Goal: Transaction & Acquisition: Download file/media

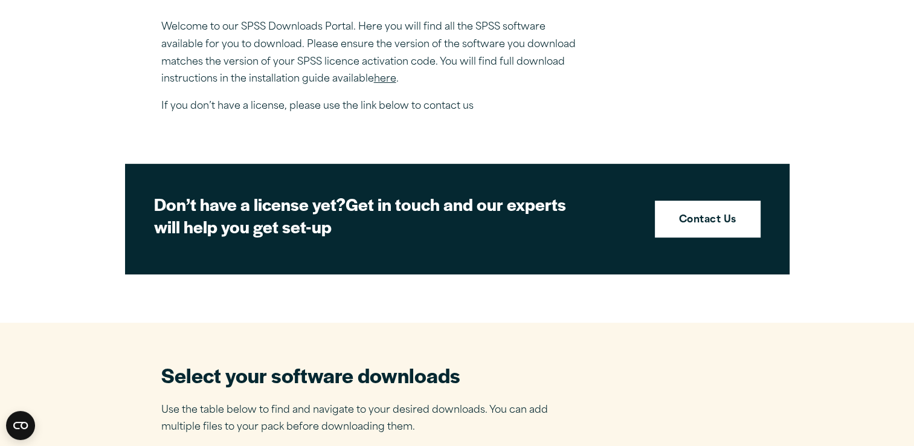
scroll to position [543, 0]
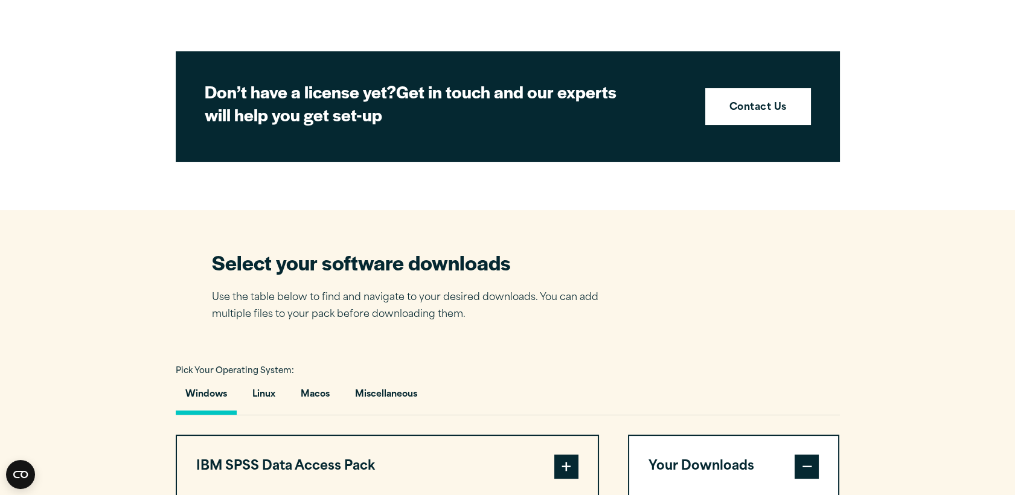
drag, startPoint x: 859, startPoint y: 7, endPoint x: 568, endPoint y: 345, distance: 446.2
click at [568, 345] on section "Select your software downloads Use the table below to find and navigate to your…" at bounding box center [507, 499] width 1015 height 578
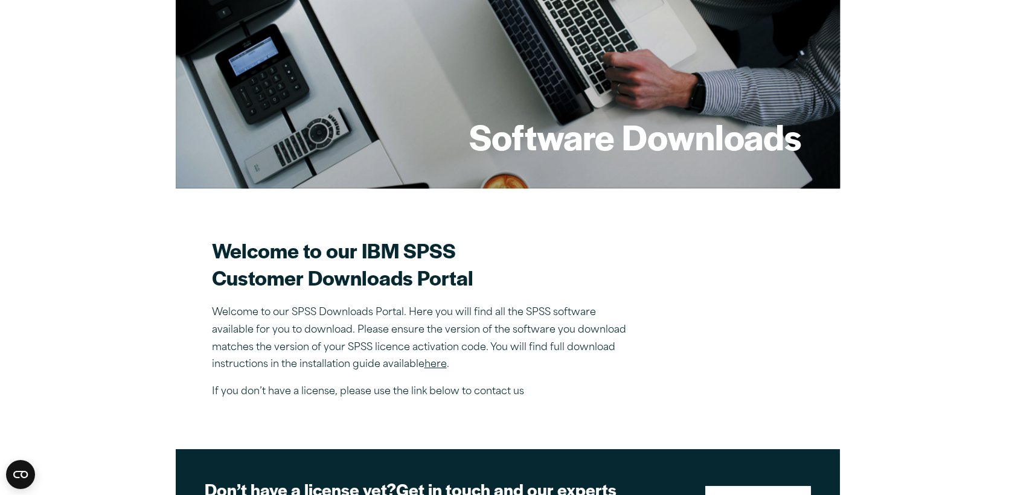
scroll to position [275, 0]
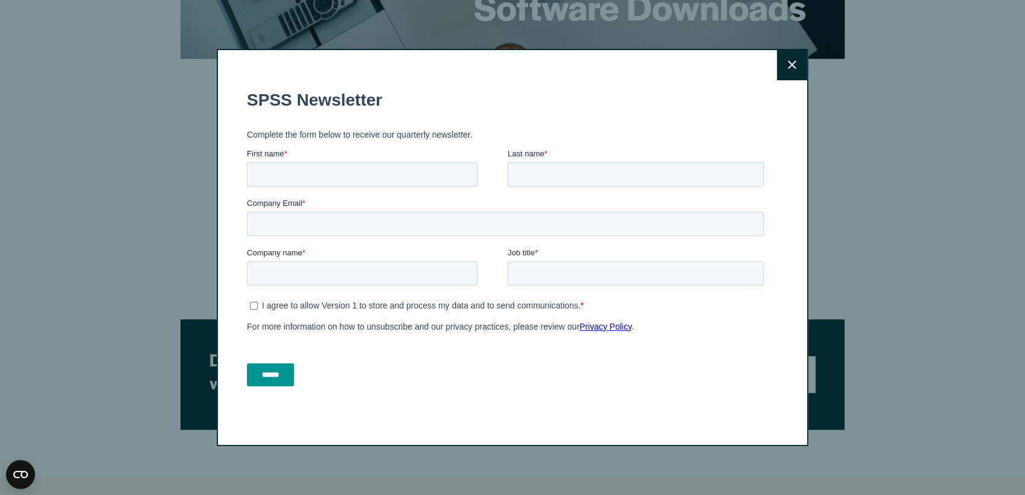
click at [788, 65] on icon at bounding box center [792, 65] width 8 height 8
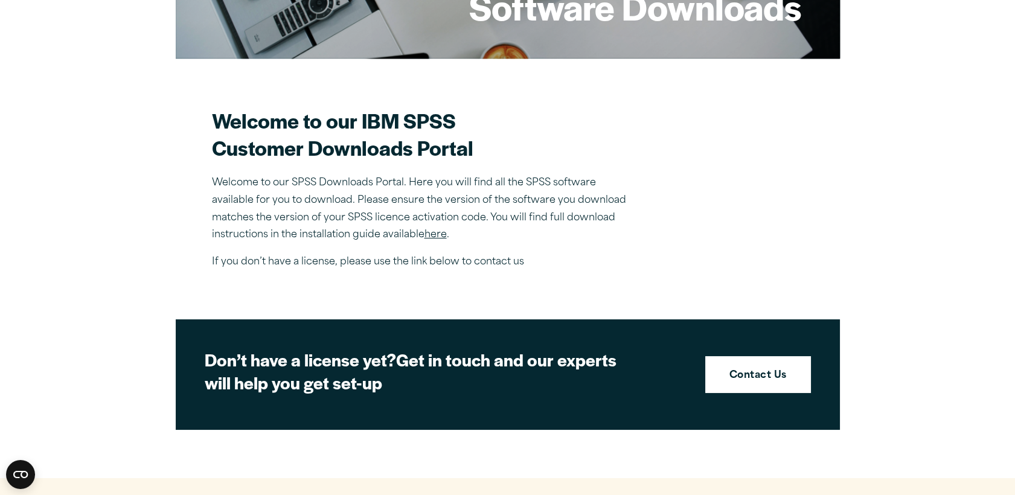
click at [435, 232] on link "here" at bounding box center [436, 235] width 22 height 10
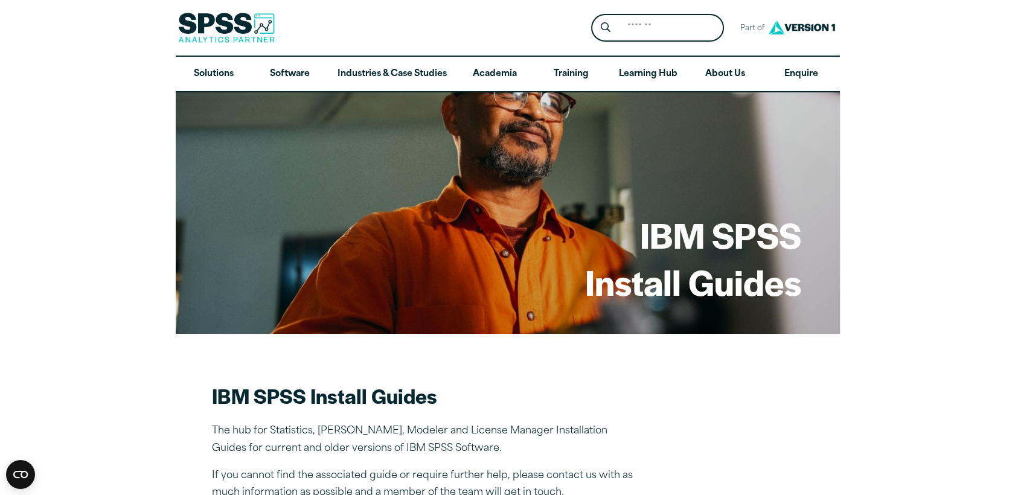
click at [251, 22] on img at bounding box center [226, 28] width 97 height 30
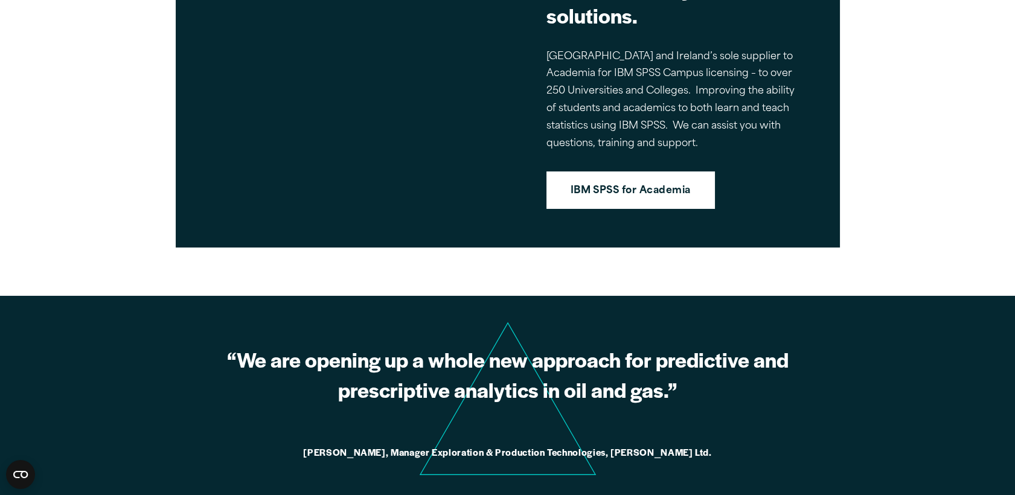
scroll to position [1140, 0]
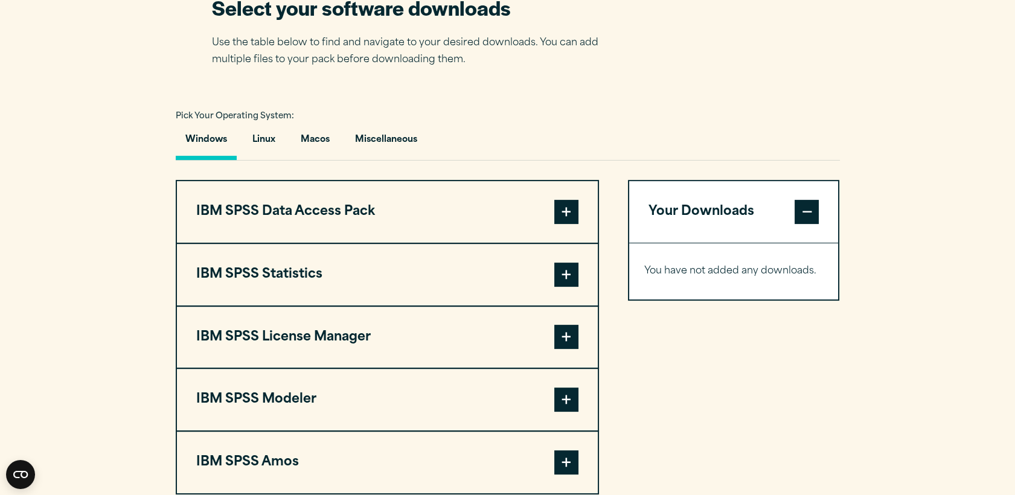
scroll to position [795, 0]
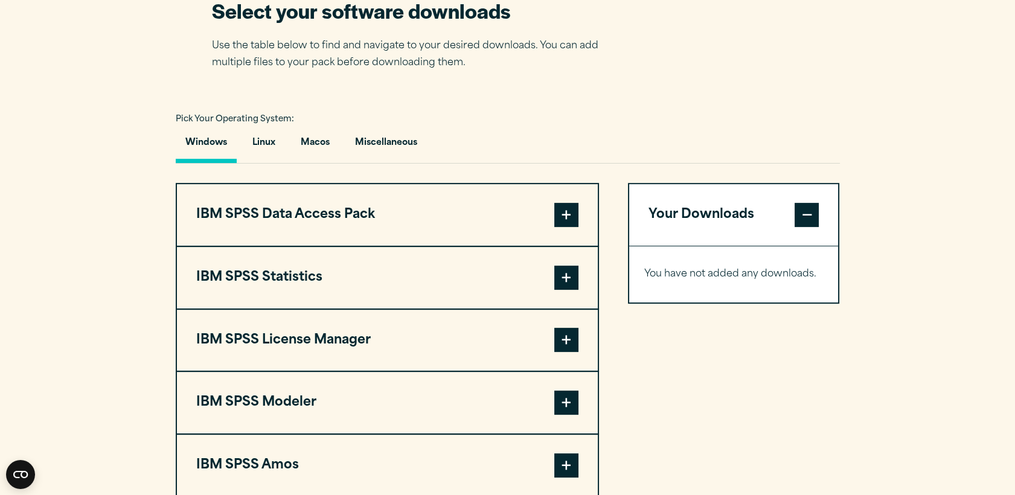
click at [562, 278] on span at bounding box center [566, 278] width 24 height 24
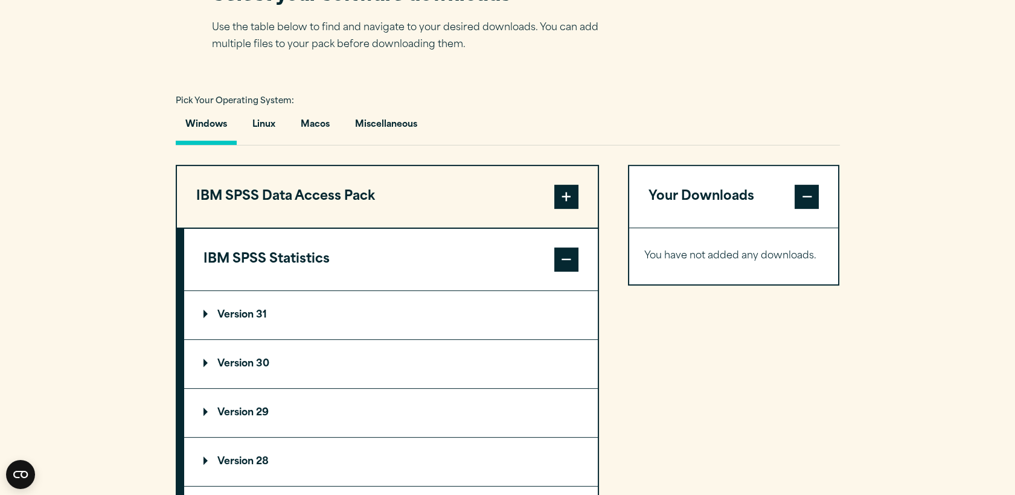
scroll to position [929, 0]
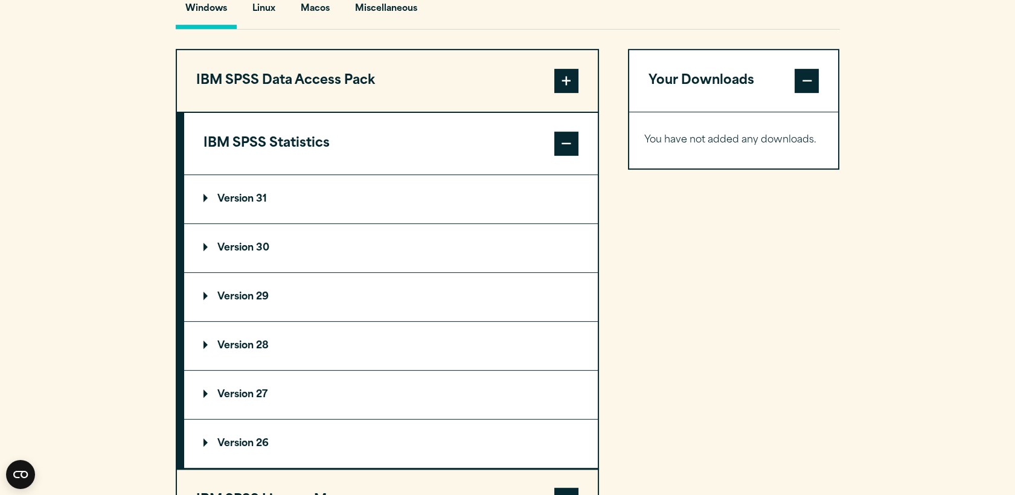
click at [242, 292] on p "Version 29" at bounding box center [235, 297] width 65 height 10
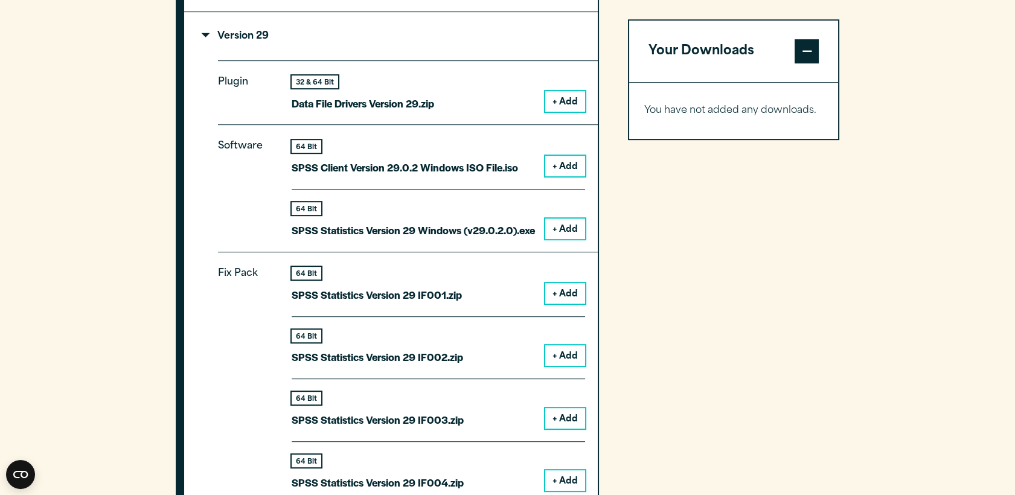
scroll to position [1130, 0]
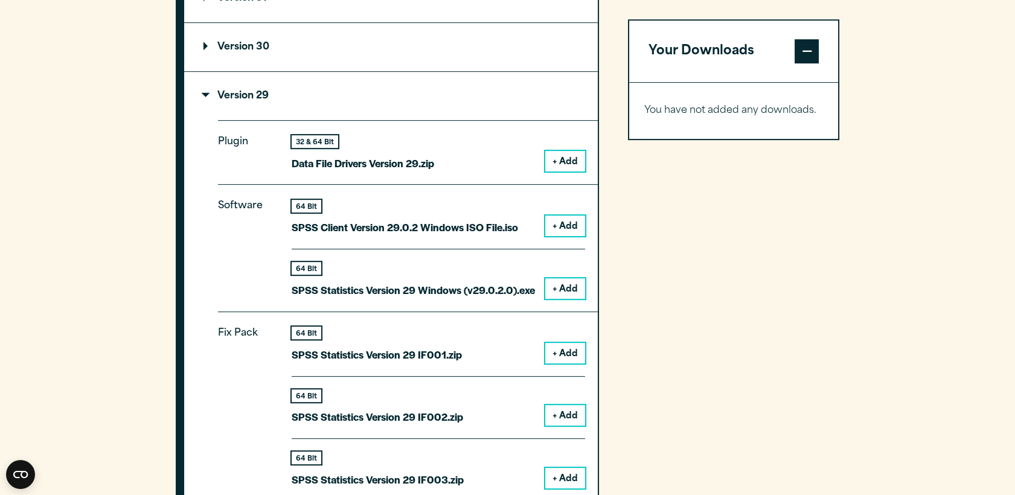
click at [570, 157] on button "+ Add" at bounding box center [565, 161] width 40 height 21
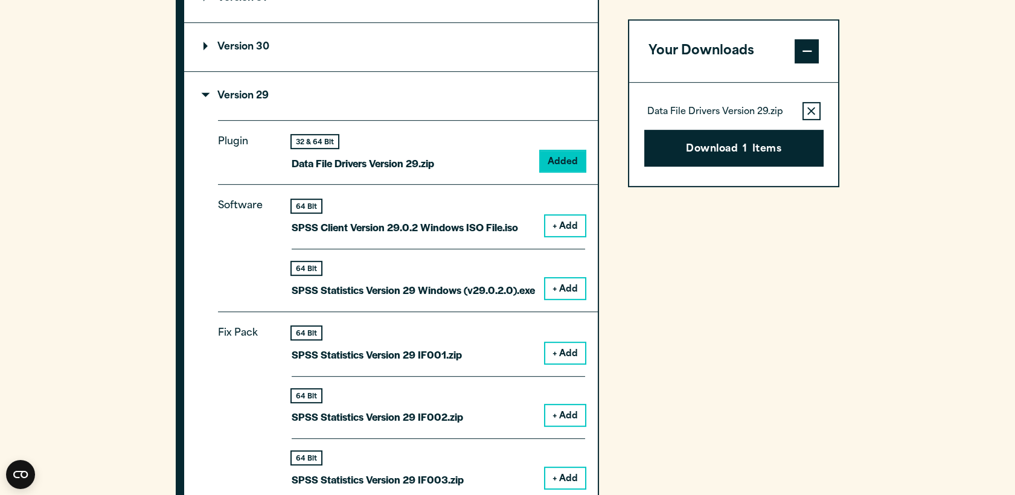
click at [564, 226] on button "+ Add" at bounding box center [565, 226] width 40 height 21
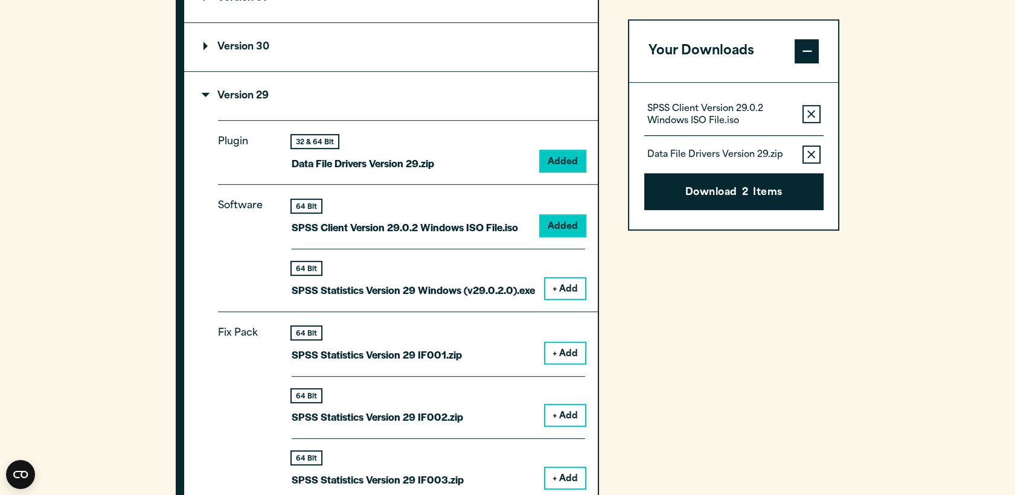
click at [573, 287] on button "+ Add" at bounding box center [565, 288] width 40 height 21
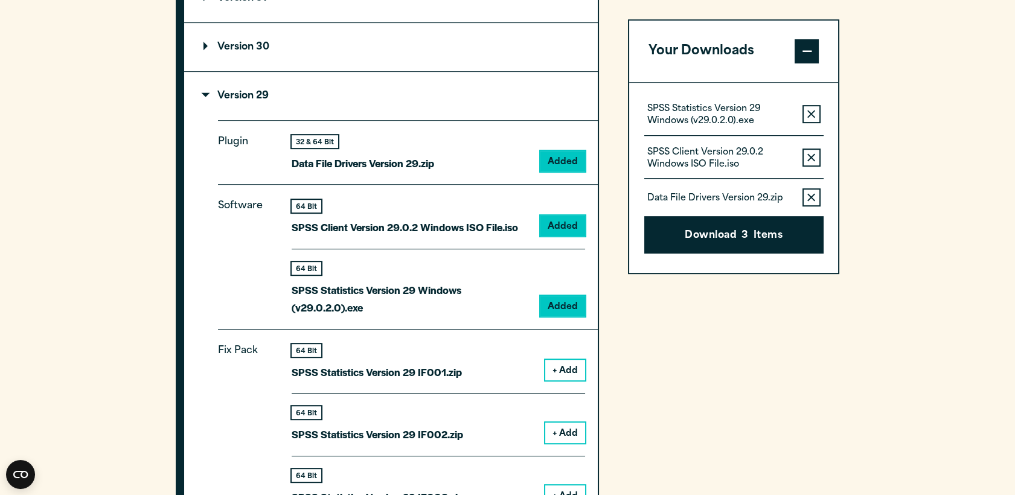
click at [569, 370] on button "+ Add" at bounding box center [565, 370] width 40 height 21
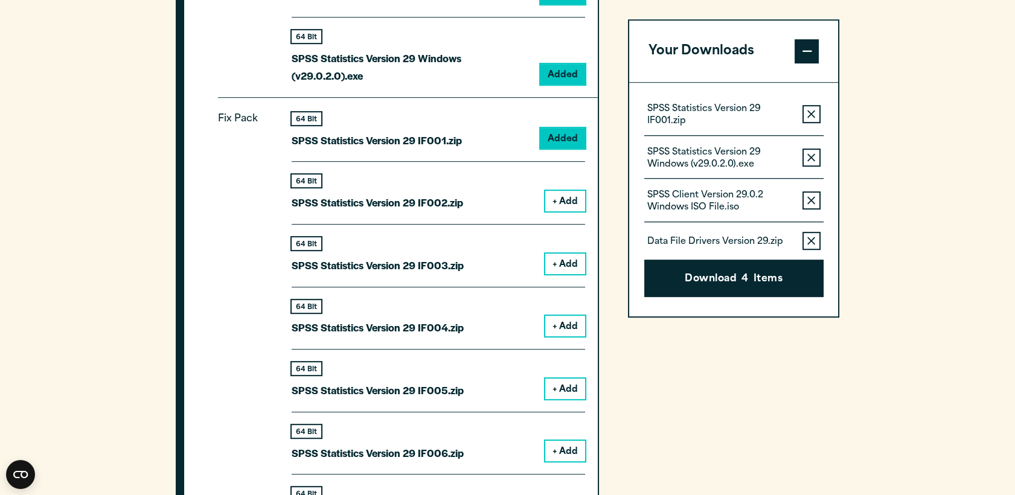
scroll to position [1399, 0]
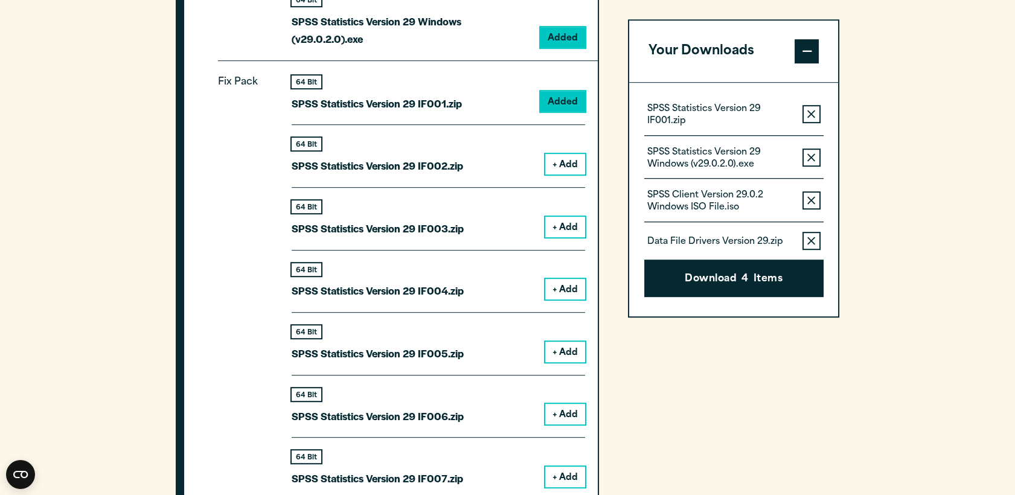
click at [570, 160] on button "+ Add" at bounding box center [565, 164] width 40 height 21
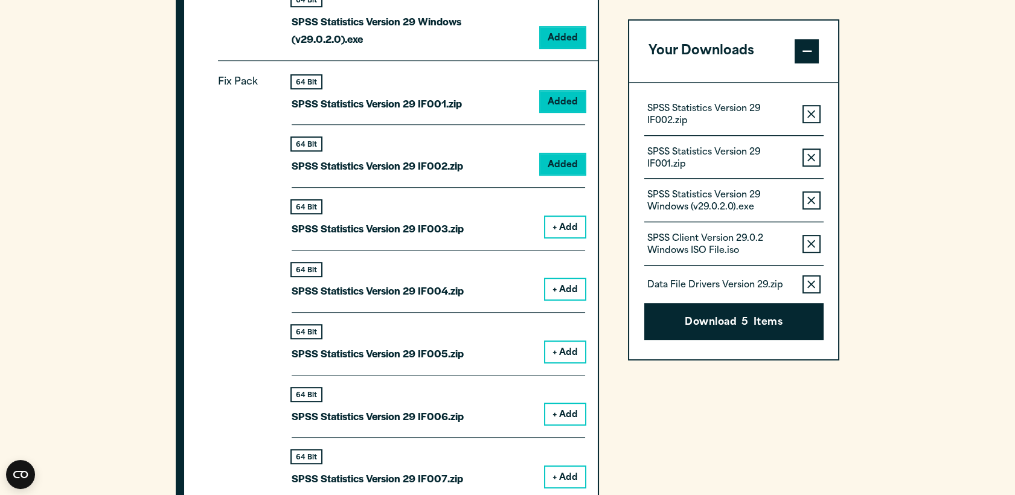
click at [565, 226] on button "+ Add" at bounding box center [565, 227] width 40 height 21
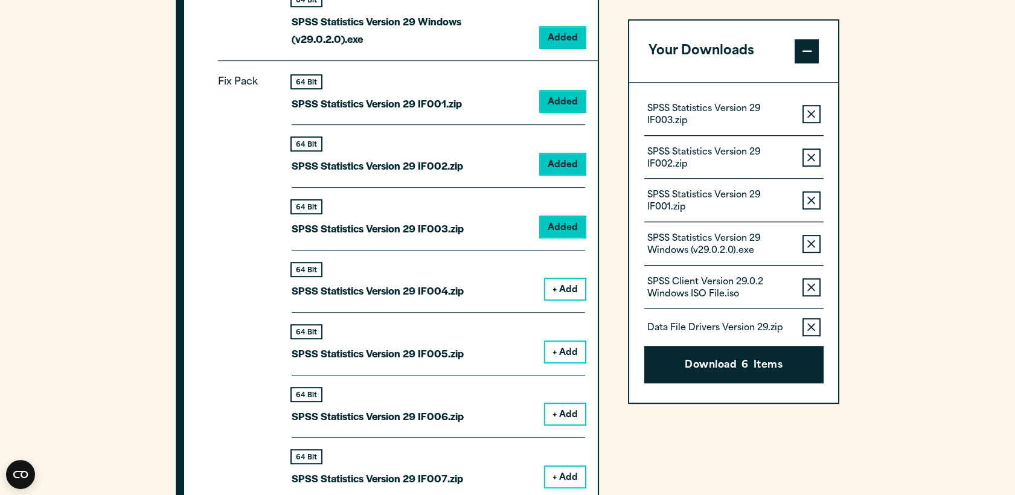
click at [565, 296] on button "+ Add" at bounding box center [565, 289] width 40 height 21
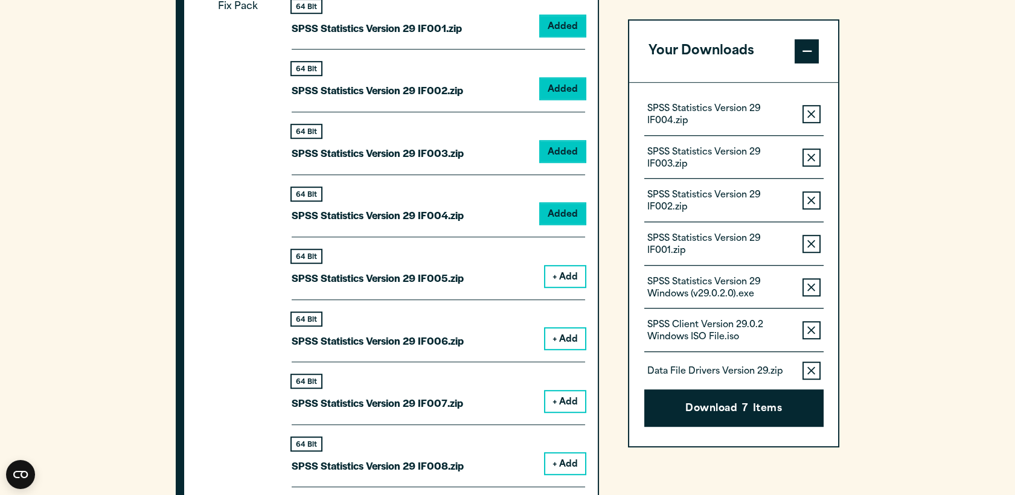
scroll to position [1533, 0]
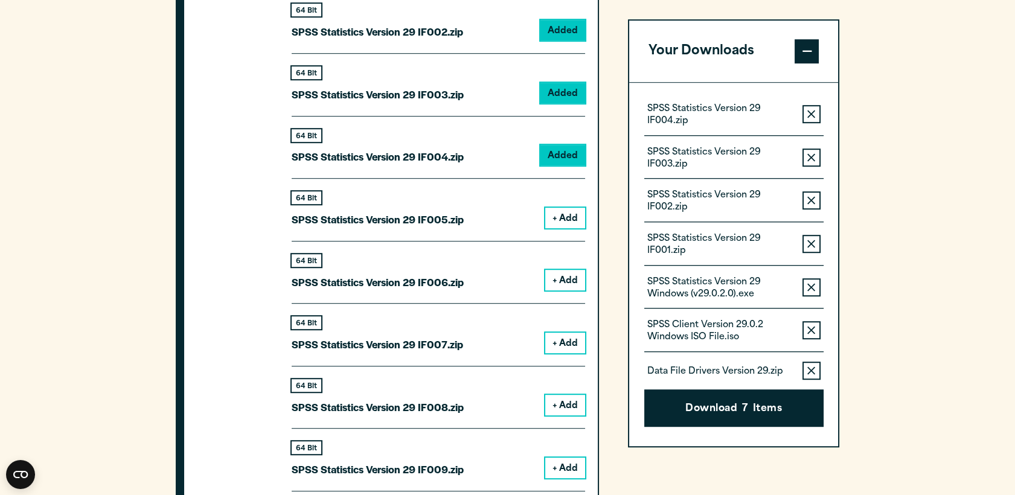
click at [568, 220] on button "+ Add" at bounding box center [565, 218] width 40 height 21
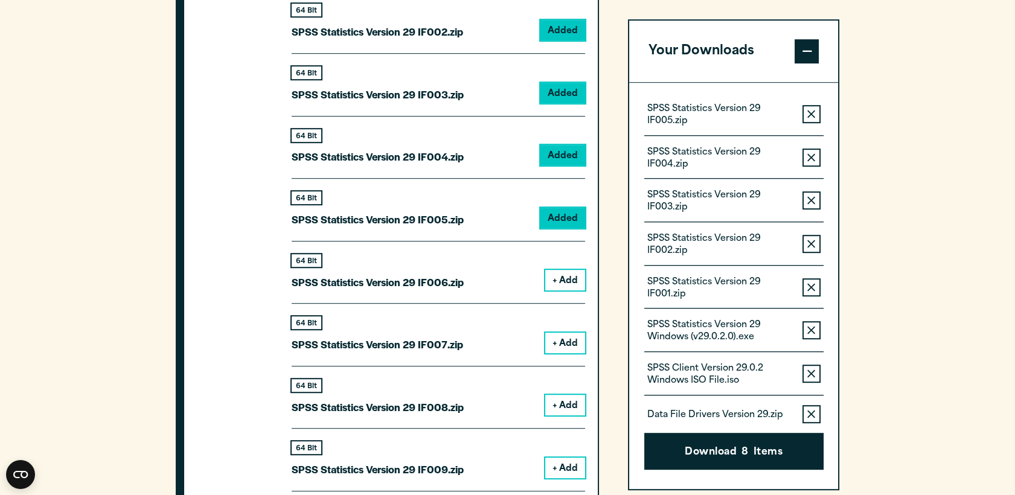
click at [562, 275] on button "+ Add" at bounding box center [565, 280] width 40 height 21
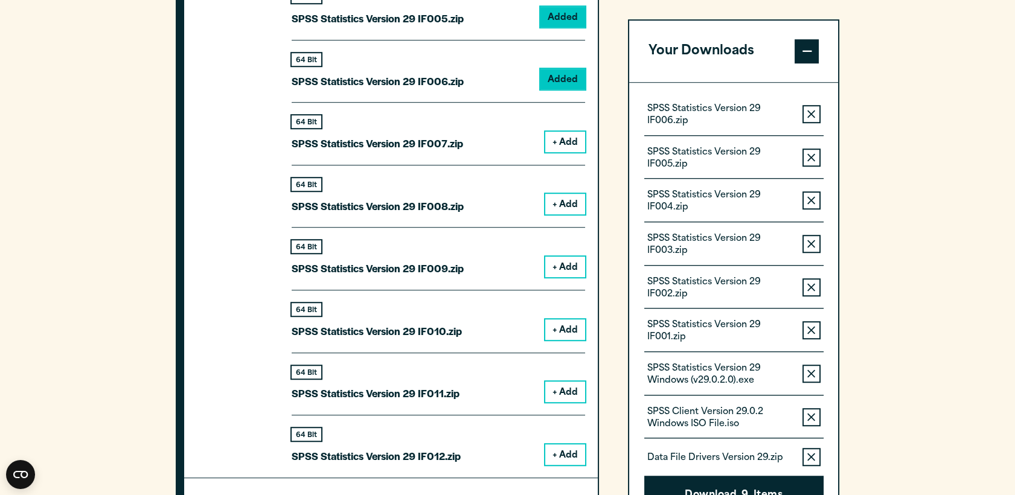
scroll to position [1734, 0]
click at [566, 132] on button "+ Add" at bounding box center [565, 142] width 40 height 21
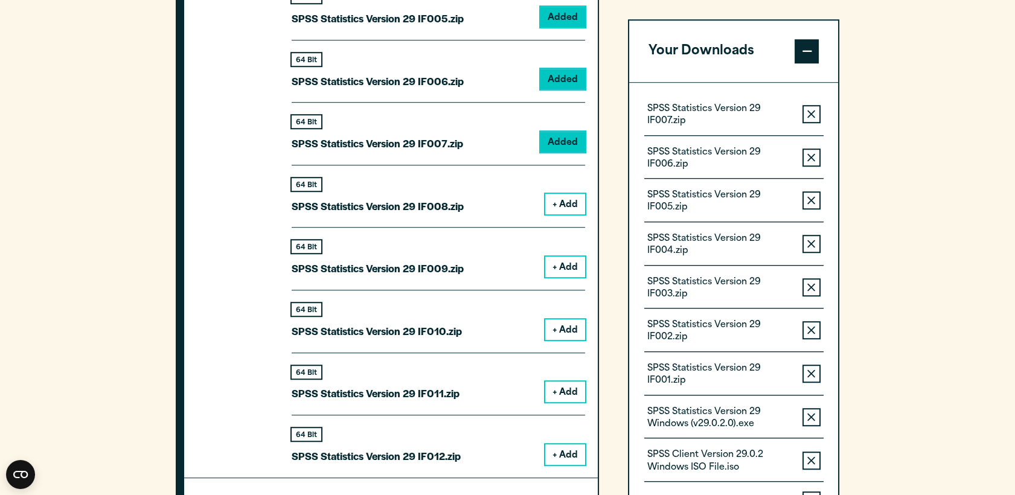
click at [561, 202] on button "+ Add" at bounding box center [565, 204] width 40 height 21
click at [574, 272] on button "+ Add" at bounding box center [565, 267] width 40 height 21
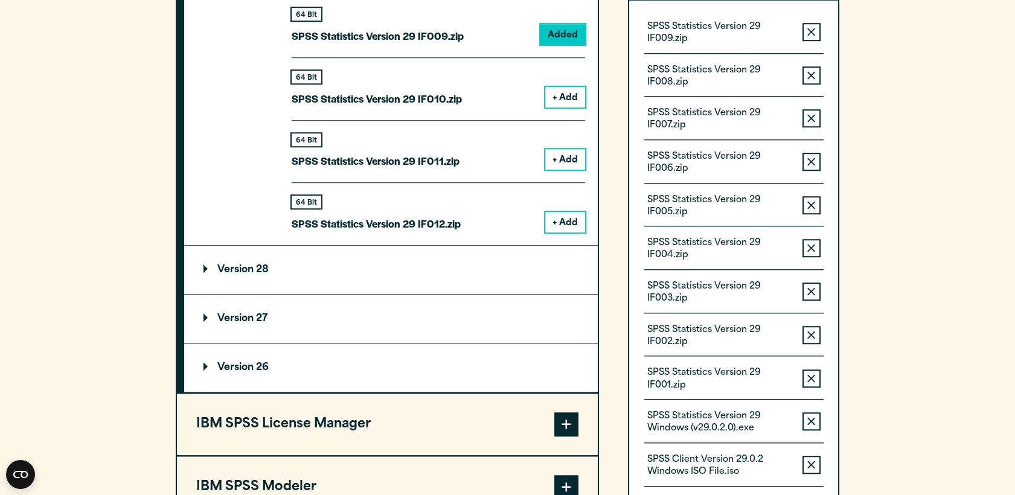
scroll to position [1936, 0]
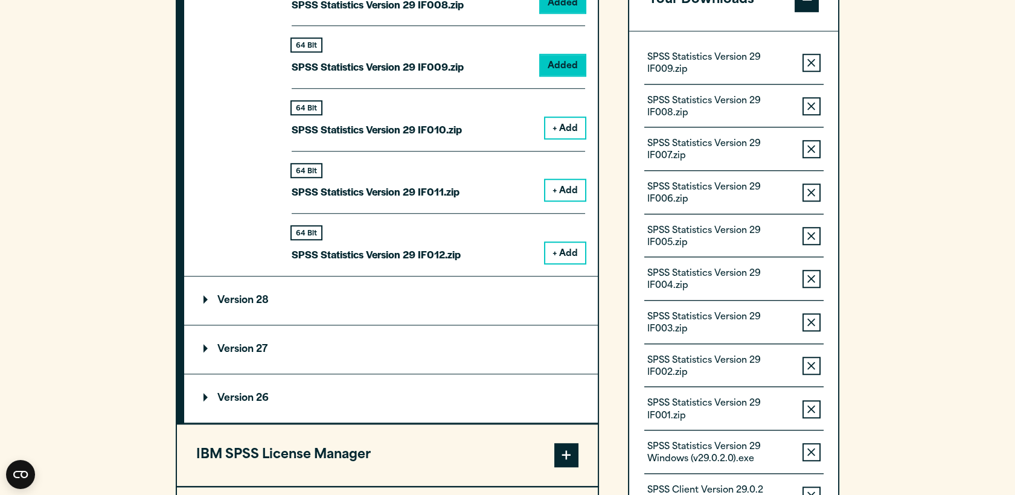
click at [563, 122] on button "+ Add" at bounding box center [565, 128] width 40 height 21
click at [565, 192] on button "+ Add" at bounding box center [565, 190] width 40 height 21
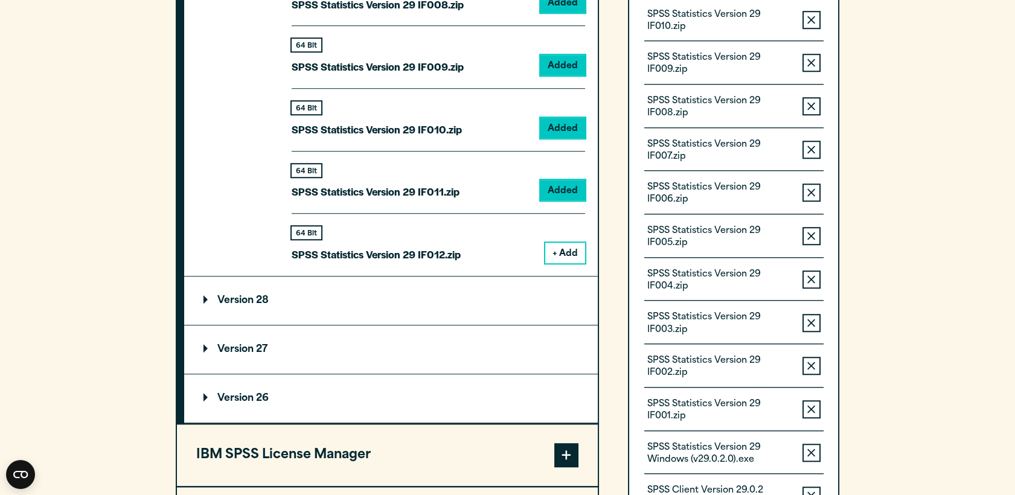
click at [565, 254] on button "+ Add" at bounding box center [565, 253] width 40 height 21
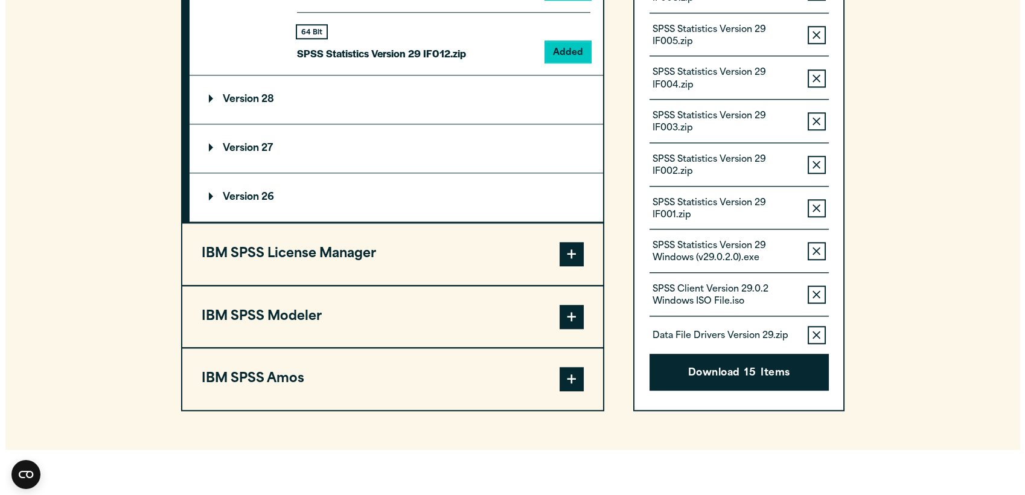
scroll to position [2204, 0]
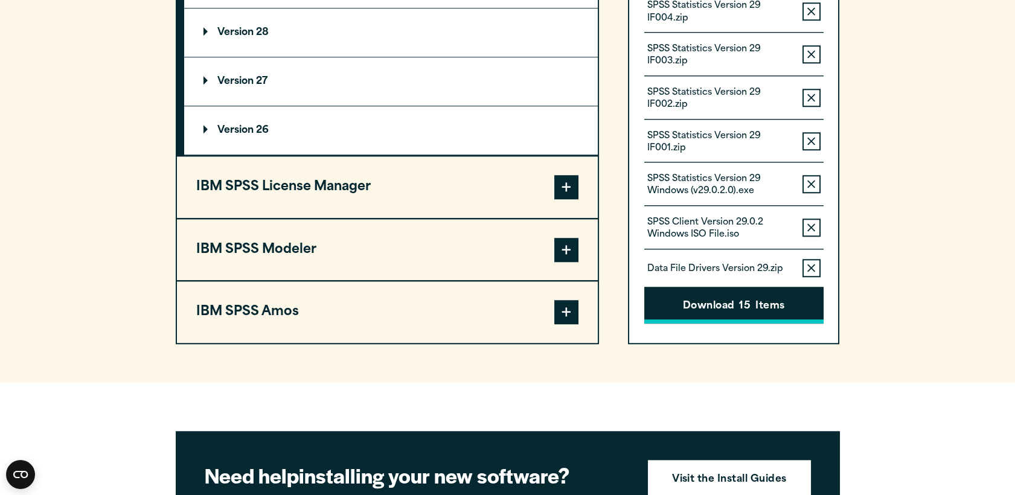
click at [787, 302] on button "Download 15 Items" at bounding box center [733, 305] width 179 height 37
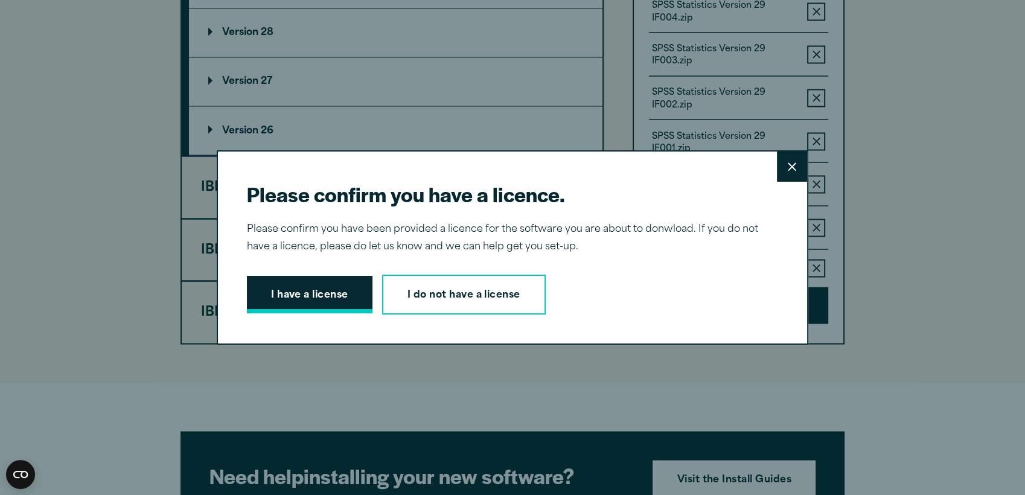
click at [328, 290] on button "I have a license" at bounding box center [310, 294] width 126 height 37
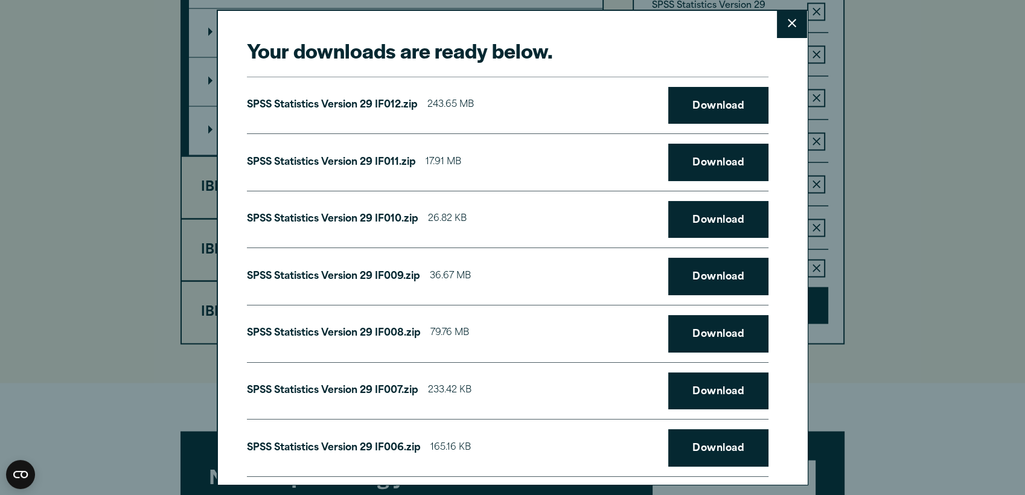
scroll to position [0, 0]
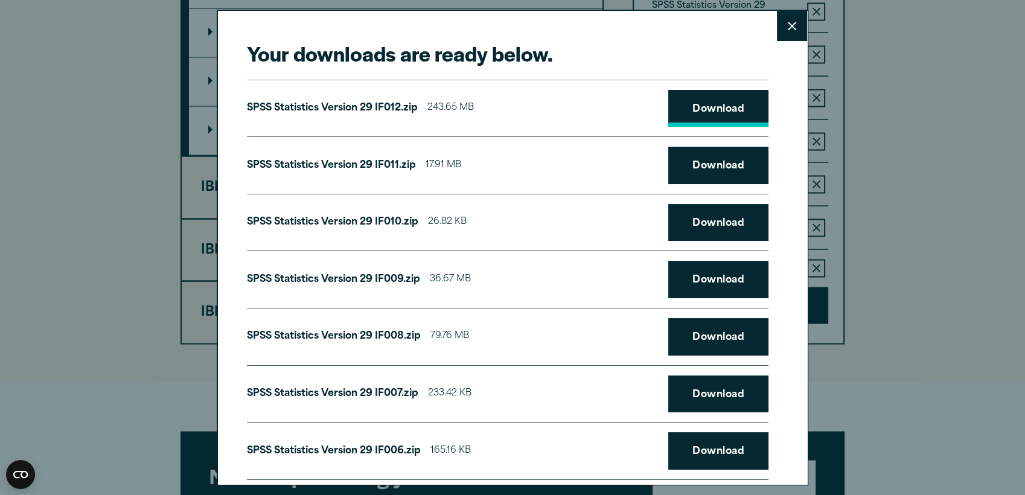
click at [710, 109] on link "Download" at bounding box center [718, 108] width 100 height 37
click at [961, 35] on div "Your downloads are ready below. Close SPSS Statistics Version 29 IF012.zip 243.…" at bounding box center [512, 247] width 1025 height 495
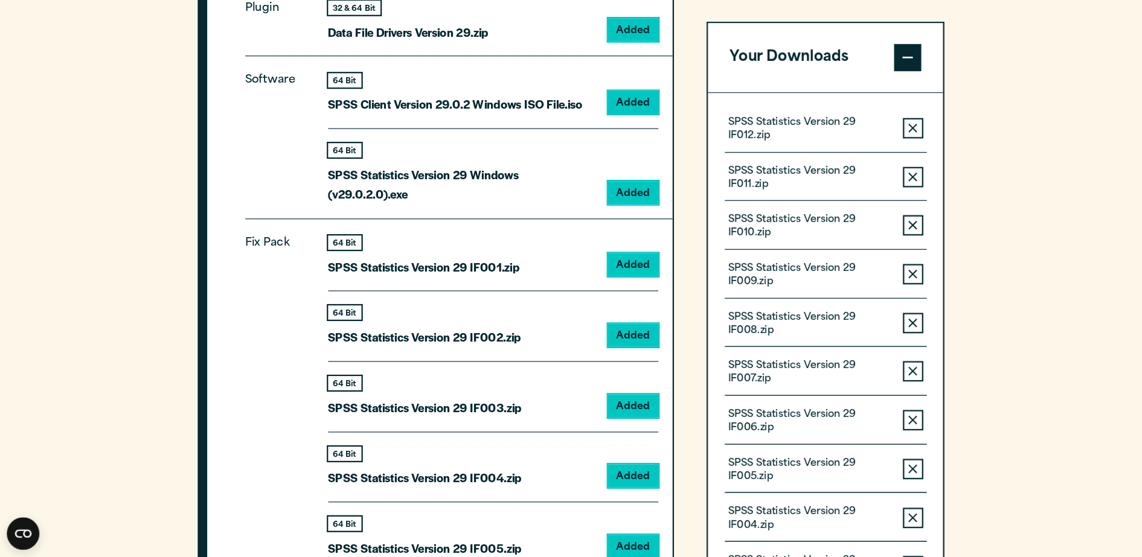
scroll to position [1265, 0]
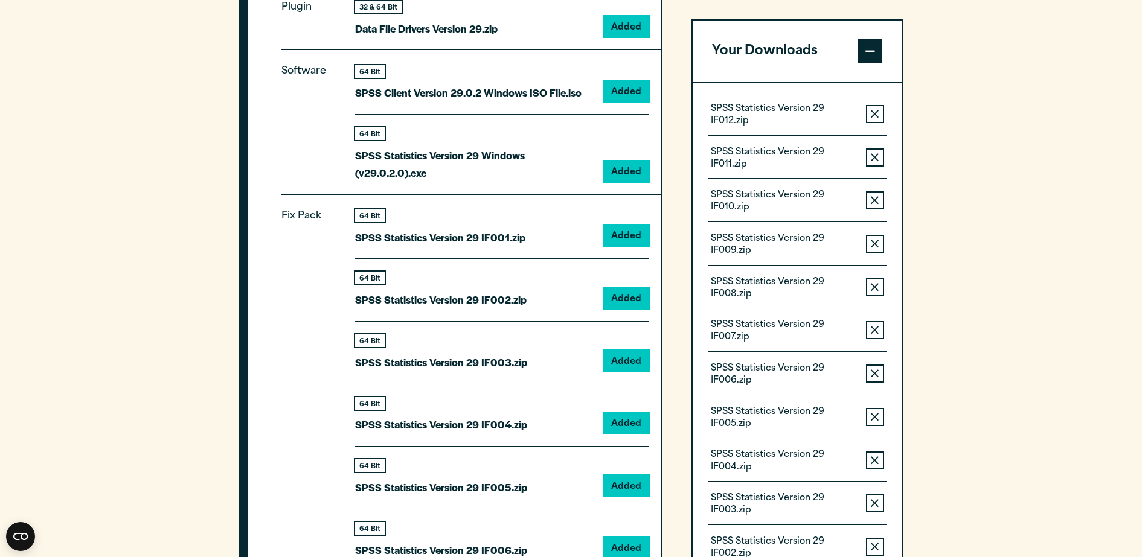
drag, startPoint x: 1024, startPoint y: 43, endPoint x: 1055, endPoint y: 519, distance: 476.2
click at [1014, 495] on section "Select your software downloads Use the table below to find and navigate to your…" at bounding box center [571, 405] width 1142 height 1833
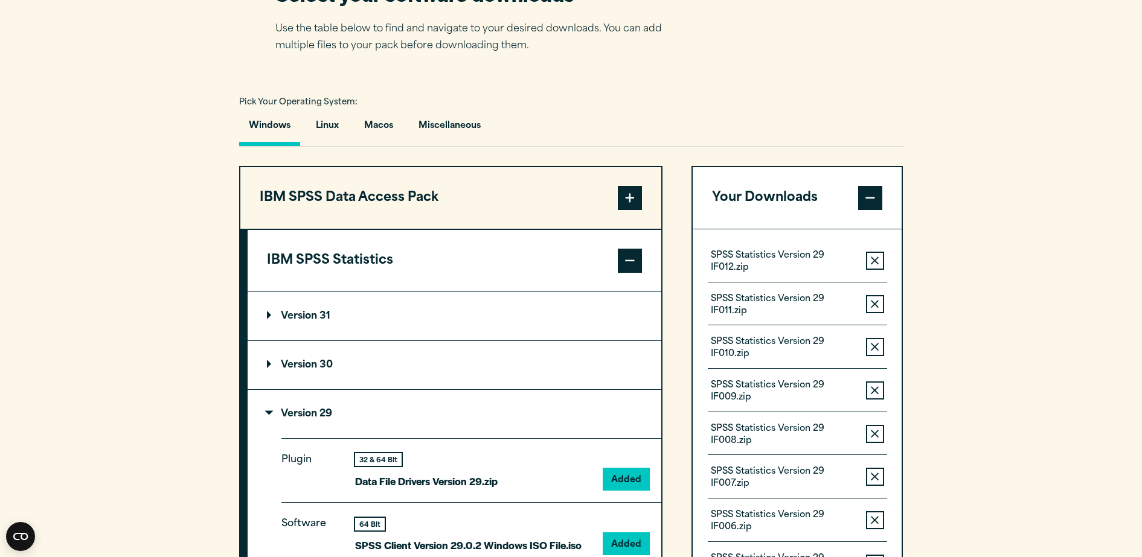
scroll to position [963, 0]
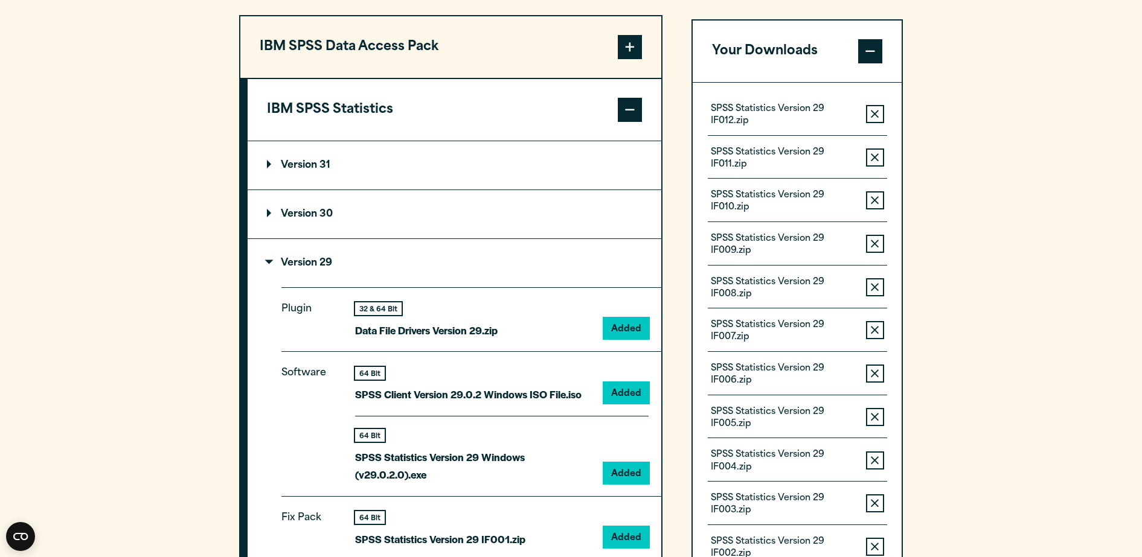
drag, startPoint x: 984, startPoint y: 352, endPoint x: 985, endPoint y: 344, distance: 8.6
